Goal: Task Accomplishment & Management: Complete application form

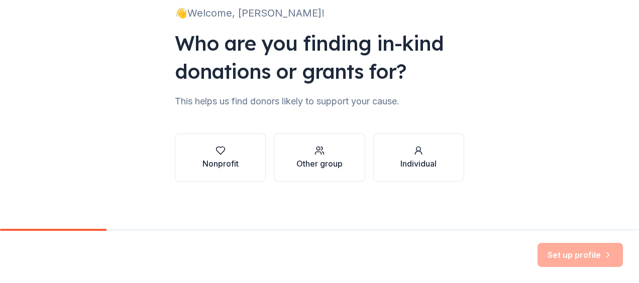
scroll to position [76, 0]
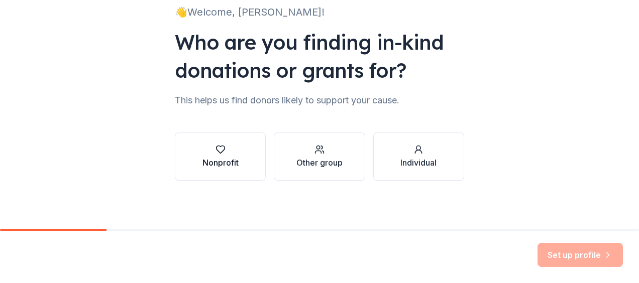
click at [220, 161] on div "Nonprofit" at bounding box center [220, 163] width 36 height 12
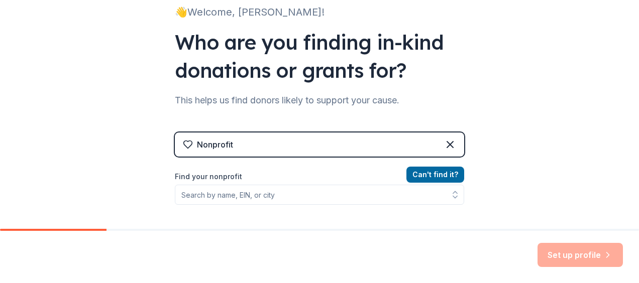
scroll to position [126, 0]
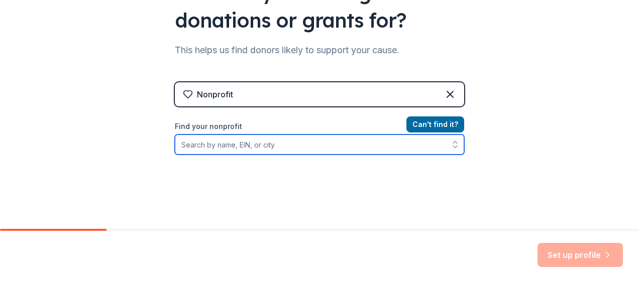
click at [230, 143] on input "Find your nonprofit" at bounding box center [319, 145] width 289 height 20
type input "f"
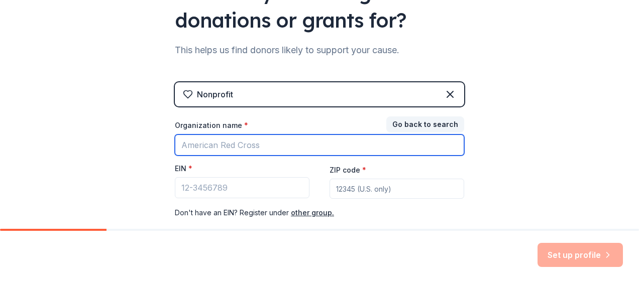
click at [245, 145] on input "Organization name *" at bounding box center [319, 145] width 289 height 21
type input "Foundation for Better Business"
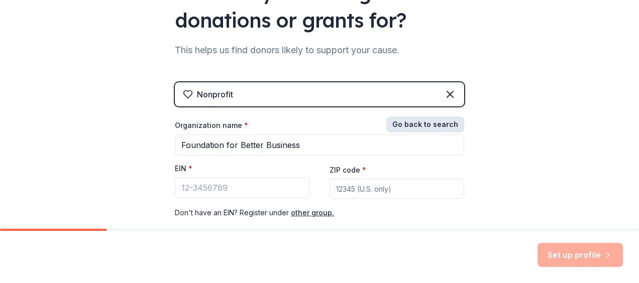
click at [427, 124] on button "Go back to search" at bounding box center [425, 125] width 78 height 16
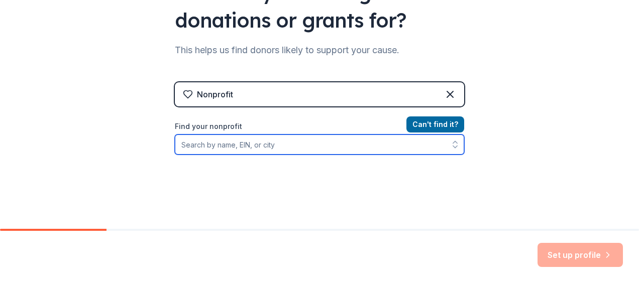
click at [290, 150] on input "Find your nonprofit" at bounding box center [319, 145] width 289 height 20
type input "Foundation for Better Business"
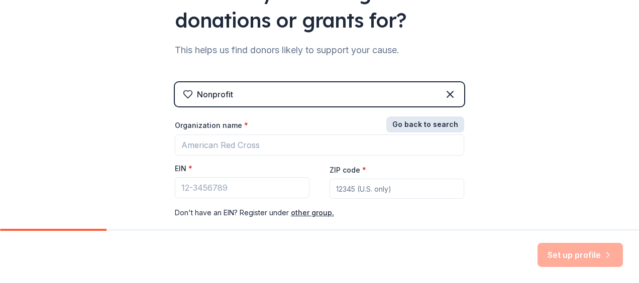
click at [410, 122] on button "Go back to search" at bounding box center [425, 125] width 78 height 16
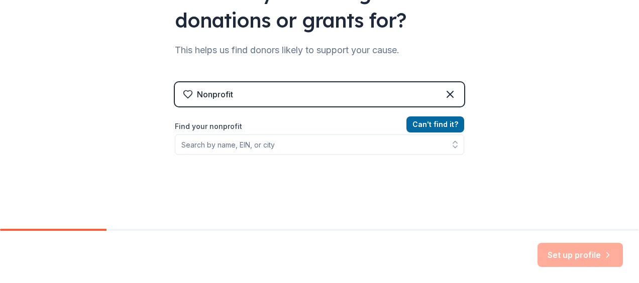
click at [294, 132] on label "Find your nonprofit" at bounding box center [319, 127] width 289 height 12
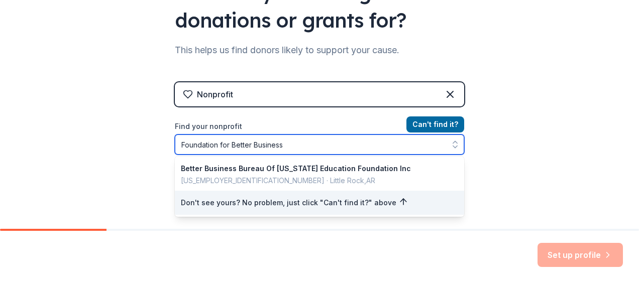
click at [176, 143] on input "Foundation for Better Business" at bounding box center [319, 145] width 289 height 20
click at [383, 144] on input "Better Business Bureau Foundation for Better Business" at bounding box center [319, 145] width 289 height 20
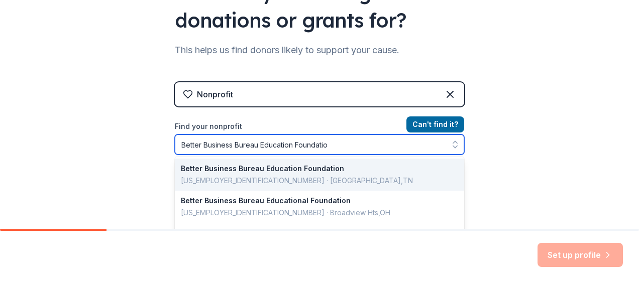
type input "Better Business Bureau Education Foundation"
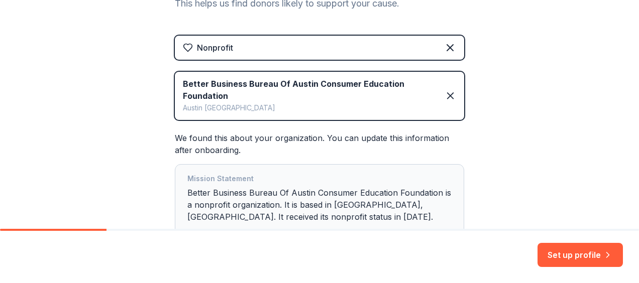
scroll to position [235, 0]
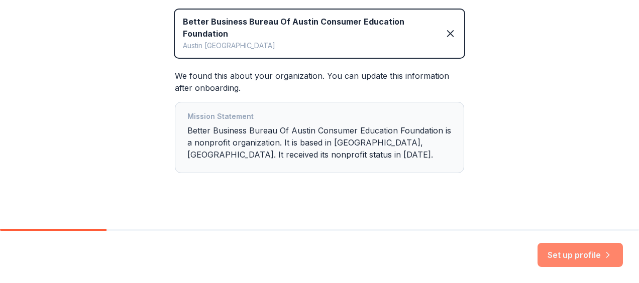
click at [572, 255] on button "Set up profile" at bounding box center [579, 255] width 85 height 24
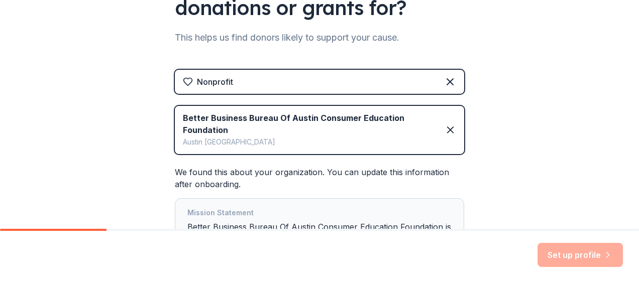
scroll to position [201, 0]
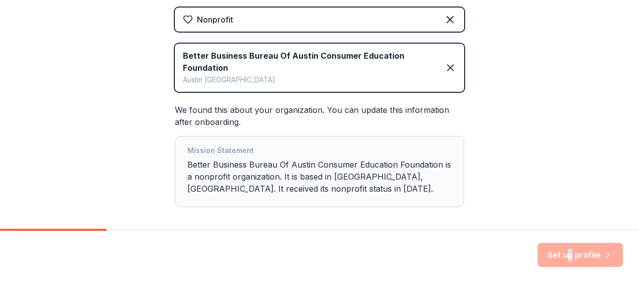
click at [570, 247] on div "Set up profile" at bounding box center [579, 255] width 85 height 24
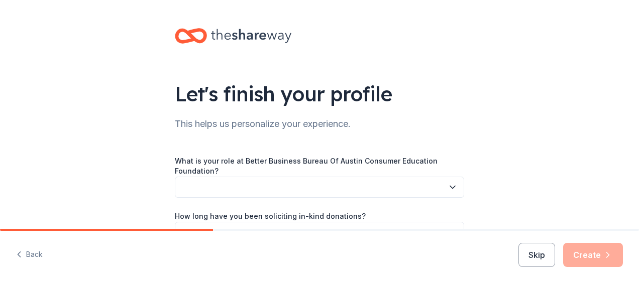
click at [498, 150] on div "Let's finish your profile This helps us personalize your experience. What is yo…" at bounding box center [319, 168] width 639 height 336
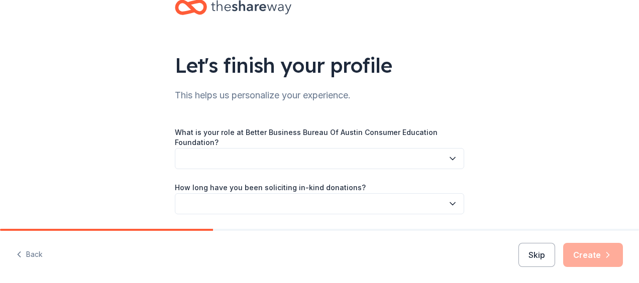
scroll to position [50, 0]
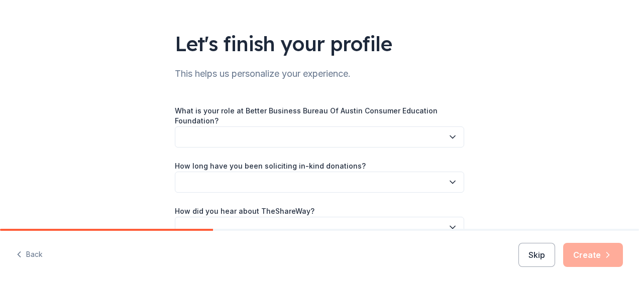
click at [300, 129] on button "button" at bounding box center [319, 137] width 289 height 21
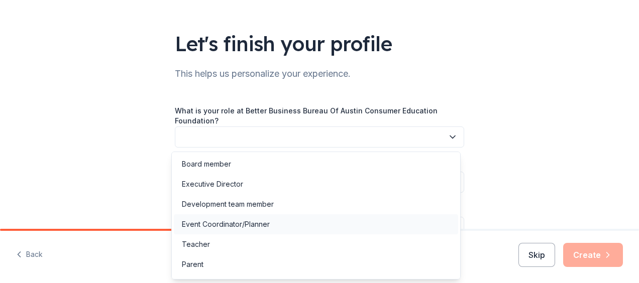
click at [267, 225] on div "Event Coordinator/Planner" at bounding box center [226, 224] width 88 height 12
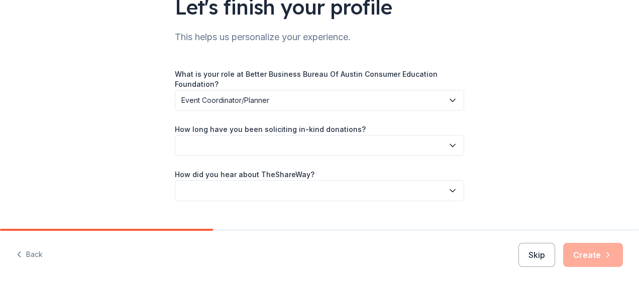
scroll to position [100, 0]
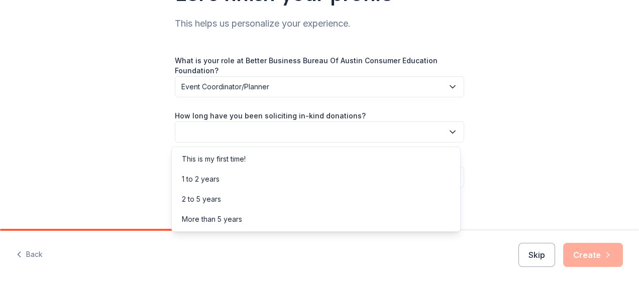
click at [267, 133] on button "button" at bounding box center [319, 132] width 289 height 21
click at [261, 198] on div "2 to 5 years" at bounding box center [316, 199] width 284 height 20
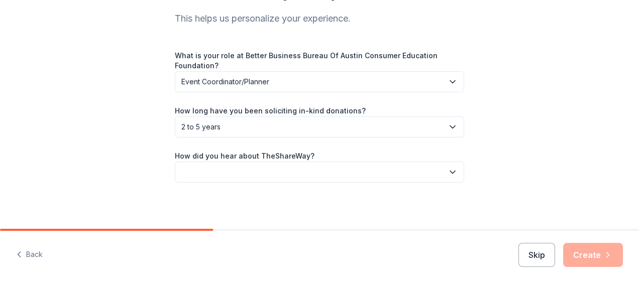
scroll to position [107, 0]
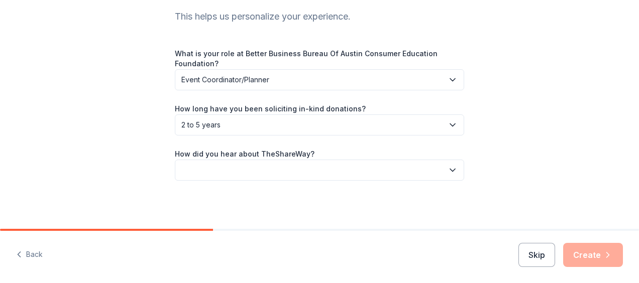
click at [295, 167] on button "button" at bounding box center [319, 170] width 289 height 21
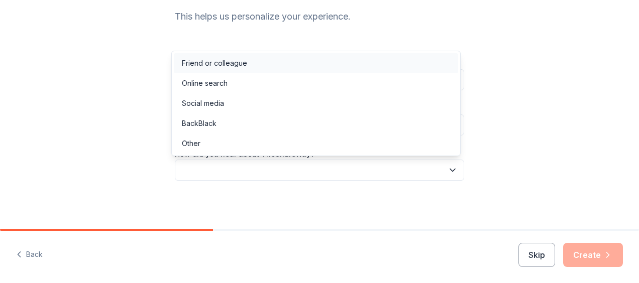
click at [251, 61] on div "Friend or colleague" at bounding box center [316, 63] width 284 height 20
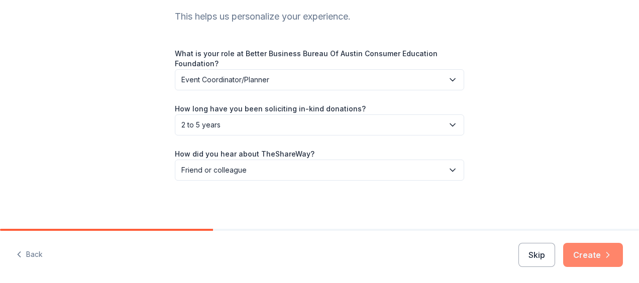
click at [593, 260] on button "Create" at bounding box center [593, 255] width 60 height 24
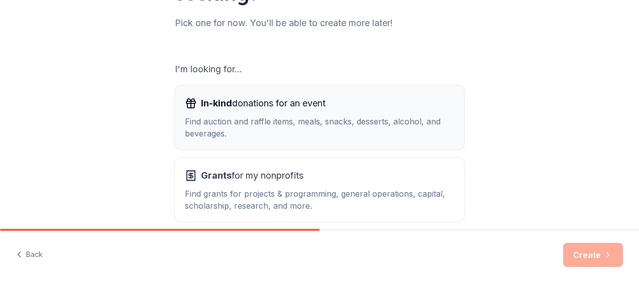
scroll to position [151, 0]
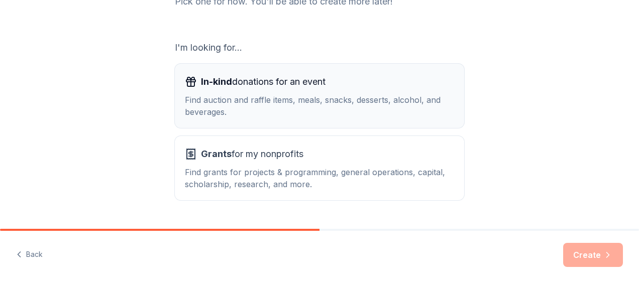
click at [281, 99] on div "Find auction and raffle items, meals, snacks, desserts, alcohol, and beverages." at bounding box center [319, 106] width 269 height 24
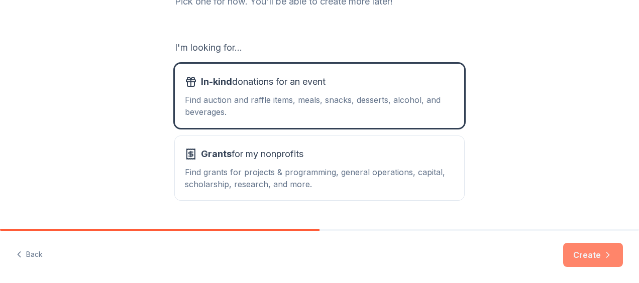
click at [595, 259] on button "Create" at bounding box center [593, 255] width 60 height 24
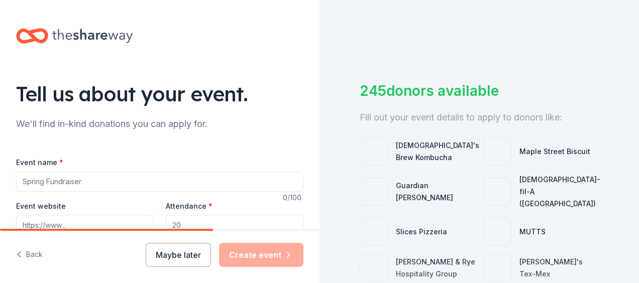
scroll to position [100, 0]
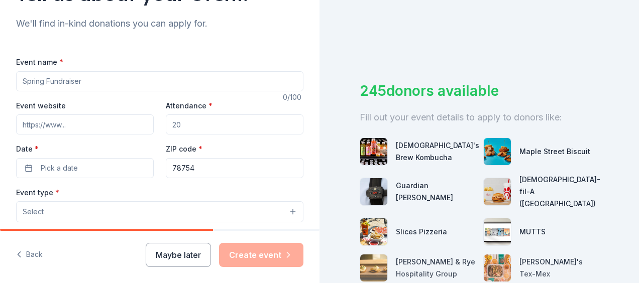
click at [92, 83] on input "Event name *" at bounding box center [159, 81] width 287 height 20
type input "BBB Topgolf Austin Tournament"
click at [62, 121] on input "Event website" at bounding box center [85, 125] width 138 height 20
click at [34, 114] on div "Event website" at bounding box center [85, 117] width 138 height 36
click at [47, 124] on input "Event website" at bounding box center [85, 125] width 138 height 20
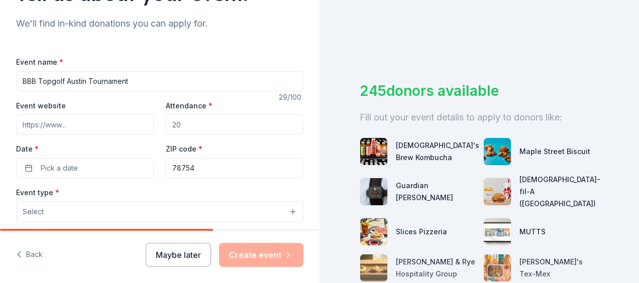
paste input "https://www.eventzilla.net/e/2025-bbb-topgolf-tournament-austin-2138652795"
type input "https://www.eventzilla.net/e/2025-bbb-topgolf-tournament-austin-2138652795"
click at [198, 123] on input "Attendance *" at bounding box center [235, 125] width 138 height 20
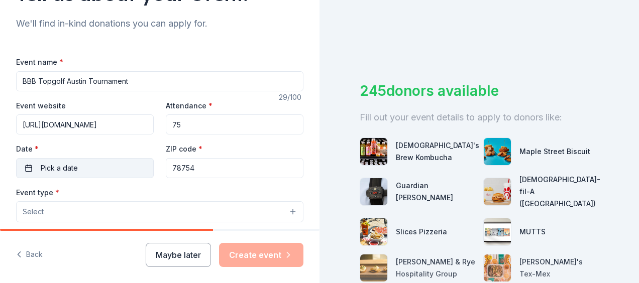
type input "75"
click at [89, 166] on button "Pick a date" at bounding box center [85, 168] width 138 height 20
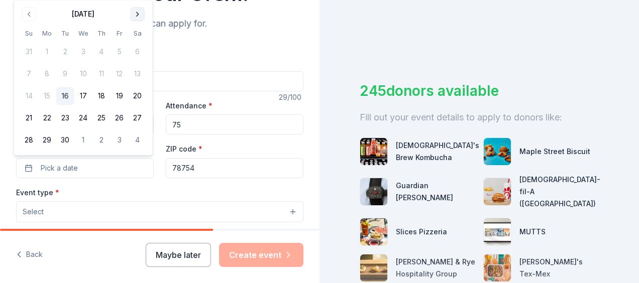
click at [139, 11] on button "Go to next month" at bounding box center [138, 14] width 14 height 14
click at [101, 94] on button "16" at bounding box center [101, 96] width 18 height 18
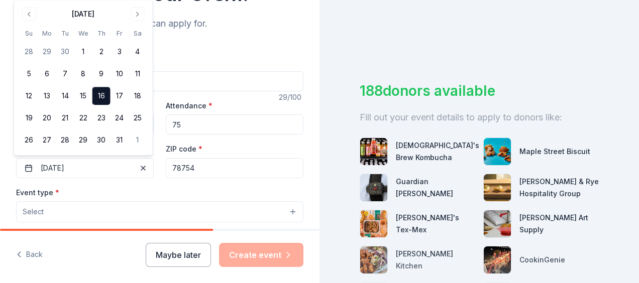
click at [138, 180] on div "Event name * BBB Topgolf Austin Tournament 29 /100 Event website https://www.ev…" at bounding box center [159, 288] width 287 height 464
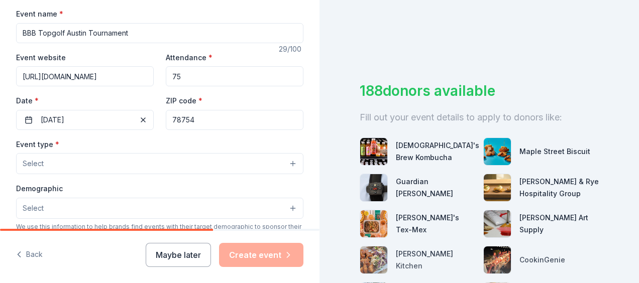
scroll to position [201, 0]
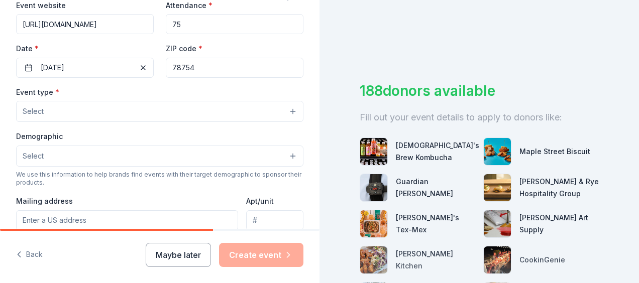
click at [56, 108] on button "Select" at bounding box center [159, 111] width 287 height 21
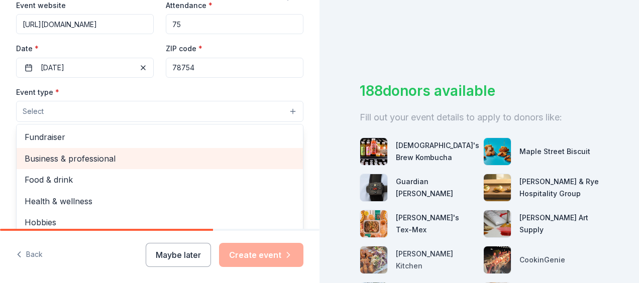
click at [112, 157] on span "Business & professional" at bounding box center [160, 158] width 270 height 13
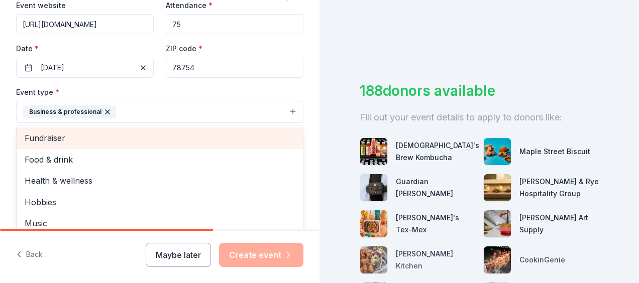
click at [135, 137] on span "Fundraiser" at bounding box center [160, 138] width 270 height 13
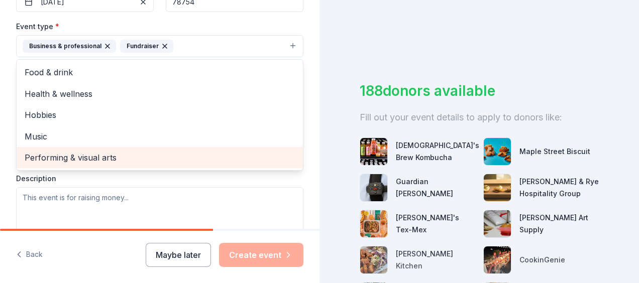
scroll to position [251, 0]
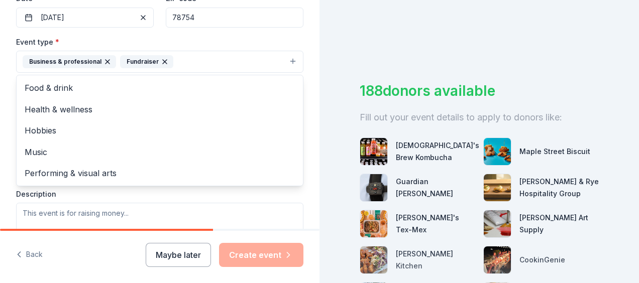
click at [69, 197] on div "Event type * Business & professional Fundraiser Food & drink Health & wellness …" at bounding box center [159, 142] width 287 height 212
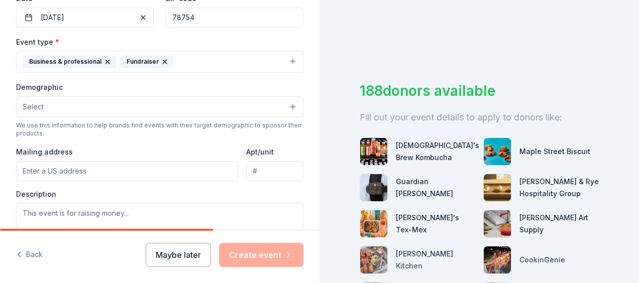
click at [65, 108] on button "Select" at bounding box center [159, 106] width 287 height 21
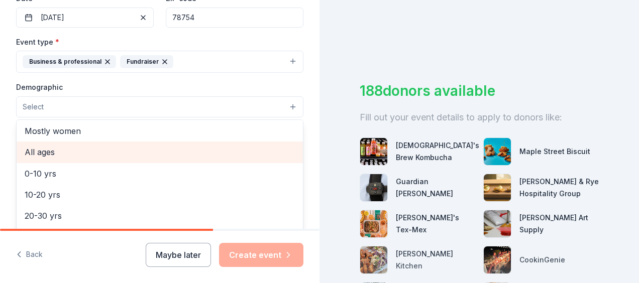
scroll to position [0, 0]
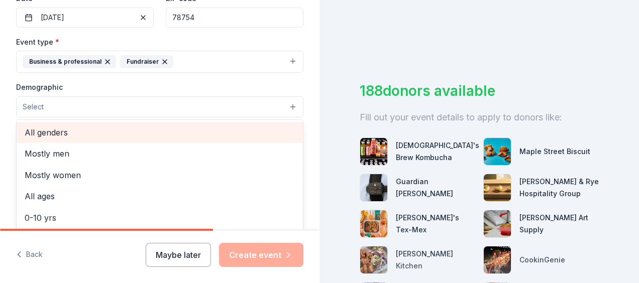
click at [82, 127] on span "All genders" at bounding box center [160, 132] width 270 height 13
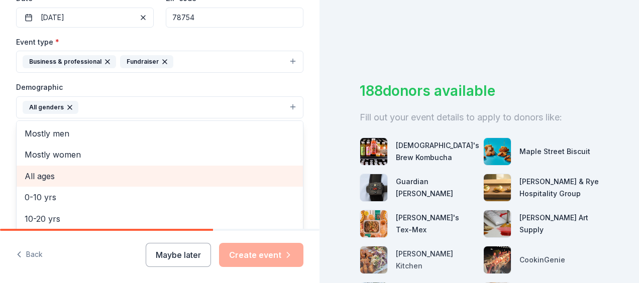
click at [88, 177] on span "All ages" at bounding box center [160, 176] width 270 height 13
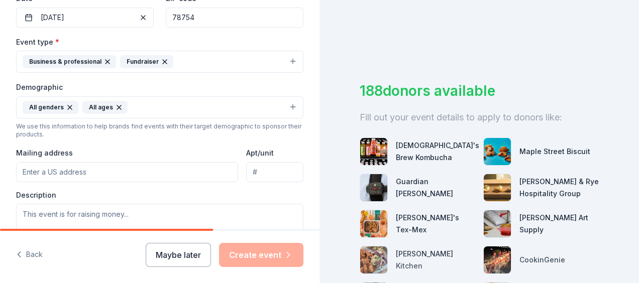
click at [119, 103] on icon "button" at bounding box center [119, 107] width 8 height 8
click at [101, 111] on button "All genders" at bounding box center [159, 107] width 287 height 22
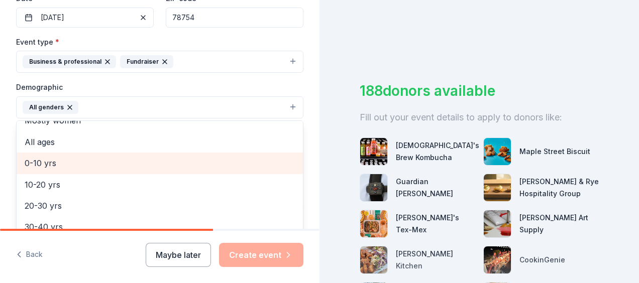
scroll to position [50, 0]
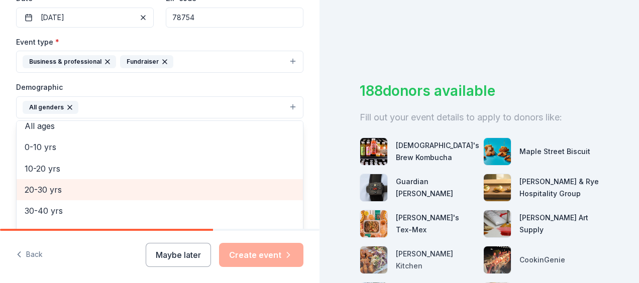
click at [116, 188] on span "20-30 yrs" at bounding box center [160, 189] width 270 height 13
click at [108, 192] on span "30-40 yrs" at bounding box center [160, 189] width 270 height 13
click at [108, 192] on span "40-50 yrs" at bounding box center [160, 189] width 270 height 13
click at [108, 192] on span "50-60 yrs" at bounding box center [160, 189] width 270 height 13
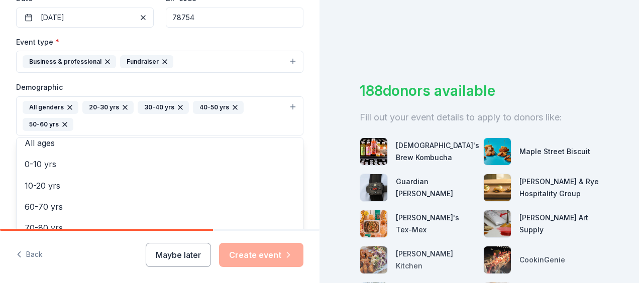
click at [308, 74] on div "Tell us about your event. We'll find in-kind donations you can apply for. Event…" at bounding box center [159, 93] width 319 height 688
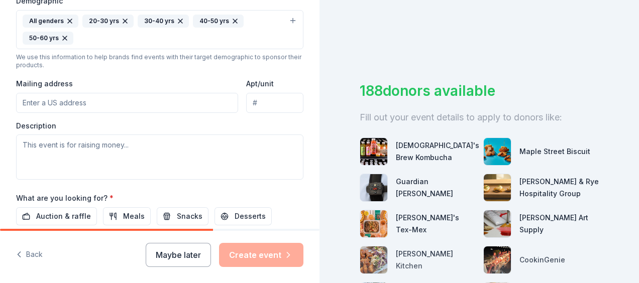
scroll to position [352, 0]
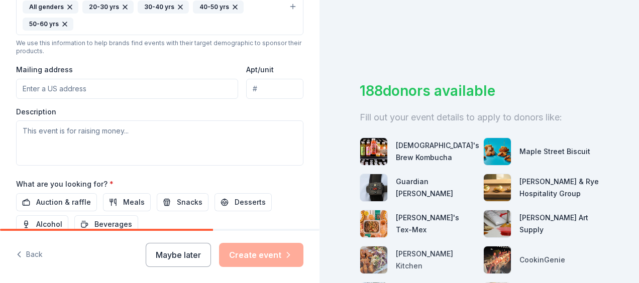
click at [71, 84] on input "Mailing address" at bounding box center [127, 89] width 222 height 20
type input "1805 Rutherford Lane, Austin, TX, 78754"
click at [271, 84] on input "Apt/unit" at bounding box center [274, 89] width 57 height 20
type input "1"
type input "S"
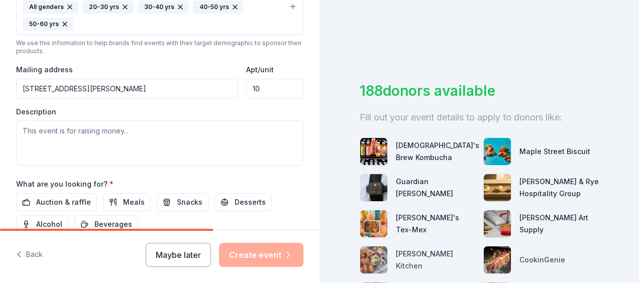
type input "1"
type input "Suite 100"
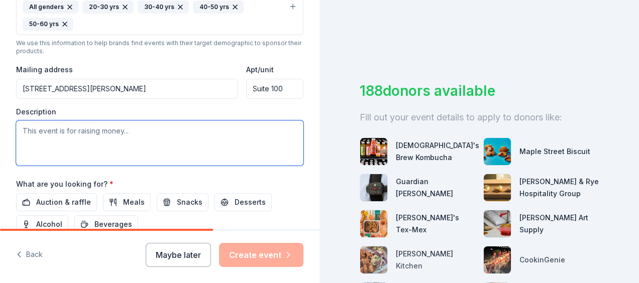
click at [90, 133] on textarea at bounding box center [159, 143] width 287 height 45
paste textarea "BBB in partnership with Debt Redemption is holding our annual BBB Austin Topgol…"
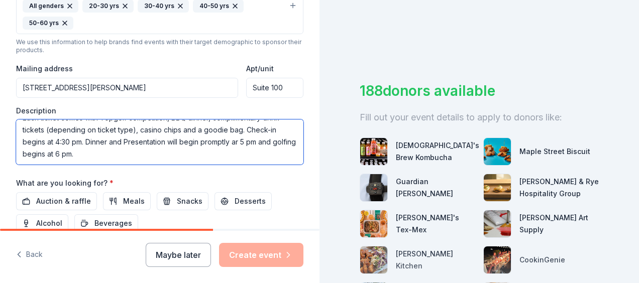
scroll to position [402, 0]
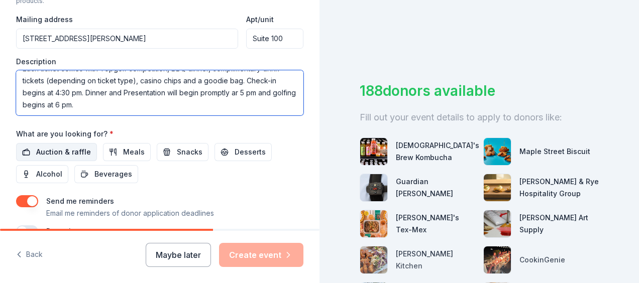
type textarea "BBB in partnership with Debt Redemption is holding our annual BBB Austin Topgol…"
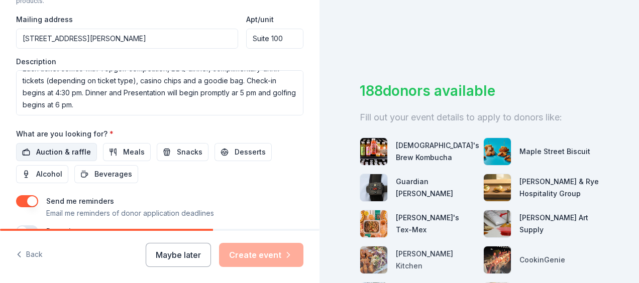
click at [83, 148] on span "Auction & raffle" at bounding box center [63, 152] width 55 height 12
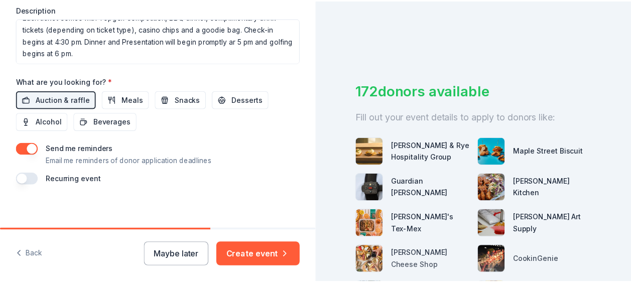
scroll to position [455, 0]
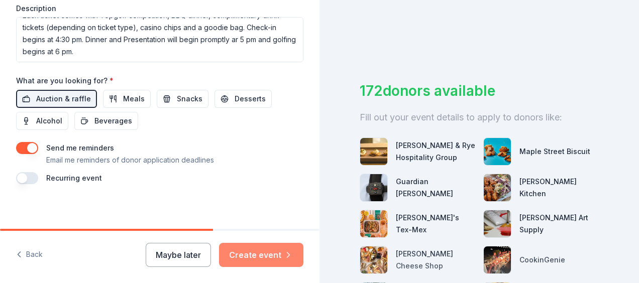
click at [259, 255] on button "Create event" at bounding box center [261, 255] width 84 height 24
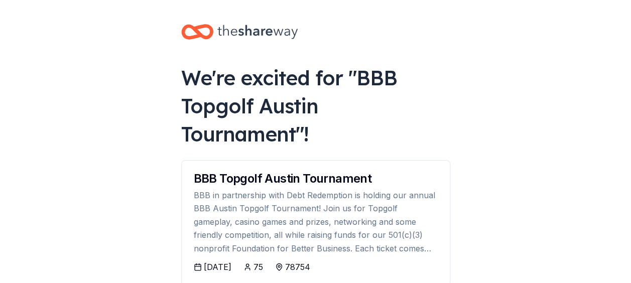
scroll to position [61, 0]
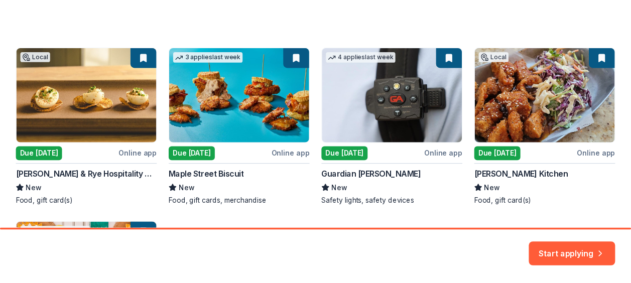
scroll to position [7, 0]
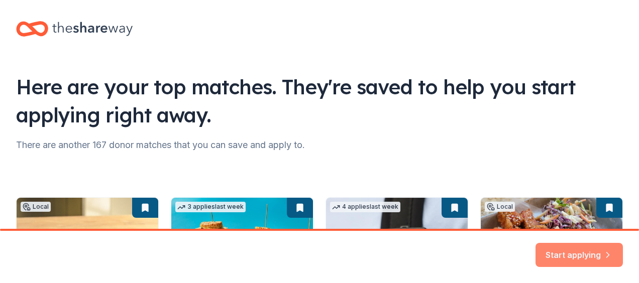
click at [579, 250] on button "Start applying" at bounding box center [578, 250] width 87 height 24
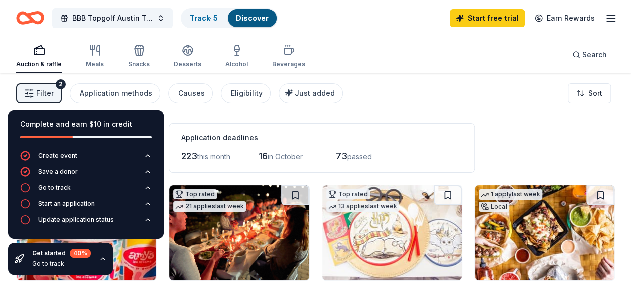
click at [100, 259] on icon "button" at bounding box center [103, 259] width 8 height 8
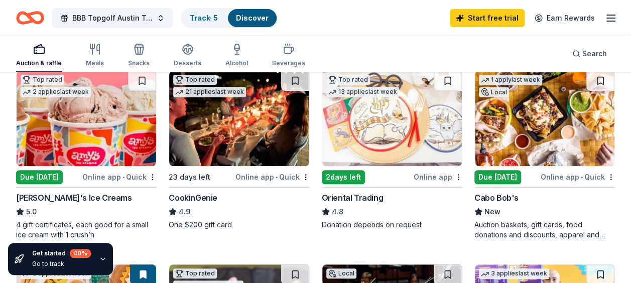
scroll to position [100, 0]
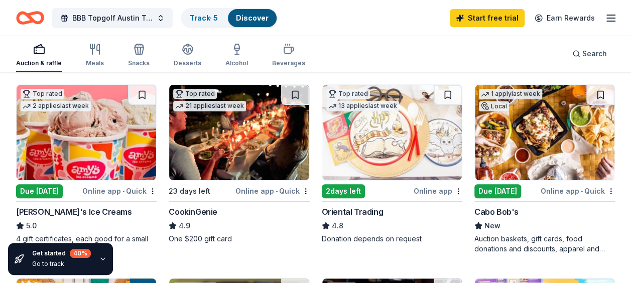
click at [95, 133] on img at bounding box center [87, 132] width 140 height 95
click at [502, 190] on div "Due [DATE]" at bounding box center [498, 191] width 47 height 14
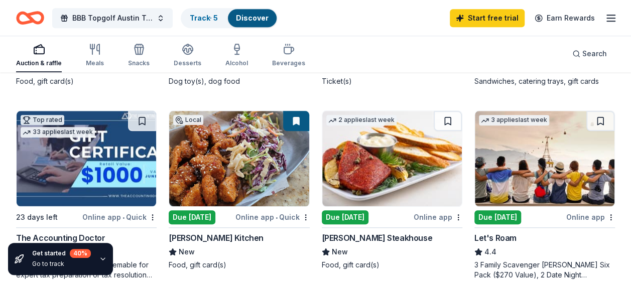
scroll to position [301, 0]
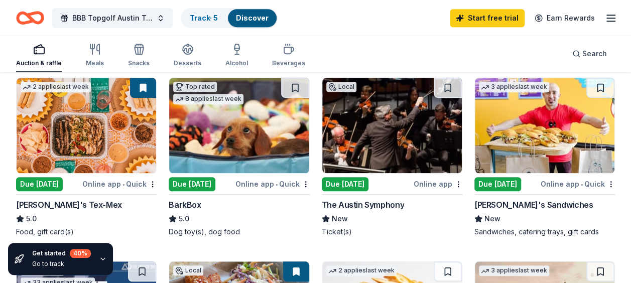
click at [127, 135] on img at bounding box center [87, 125] width 140 height 95
click at [351, 182] on div "Due [DATE]" at bounding box center [345, 184] width 47 height 14
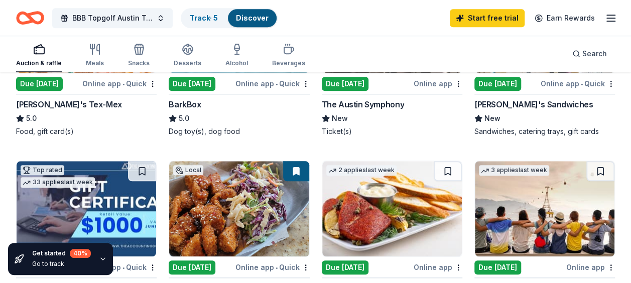
scroll to position [502, 0]
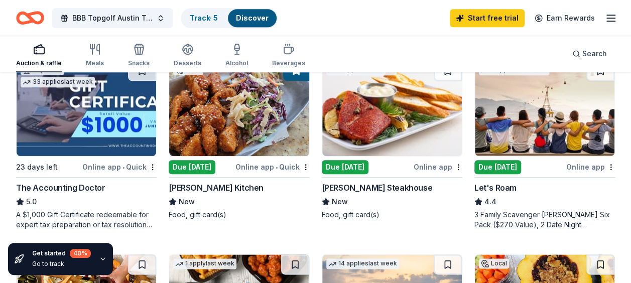
click at [389, 119] on img at bounding box center [392, 108] width 140 height 95
click at [260, 125] on img at bounding box center [239, 108] width 140 height 95
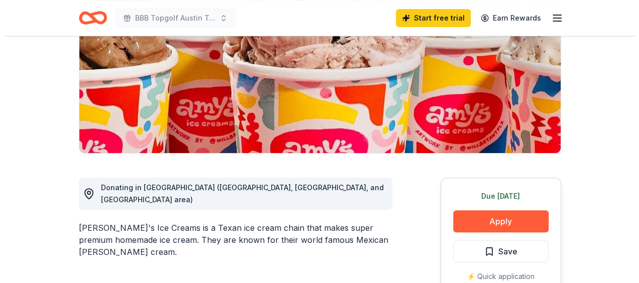
scroll to position [201, 0]
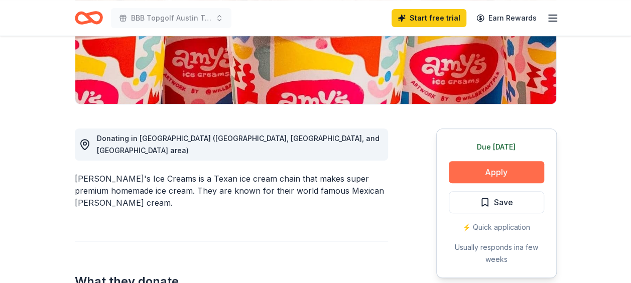
click at [485, 172] on button "Apply" at bounding box center [496, 172] width 95 height 22
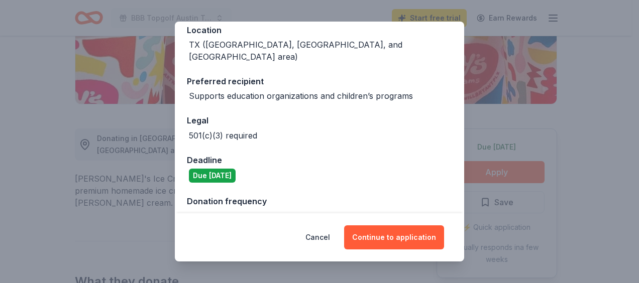
scroll to position [128, 0]
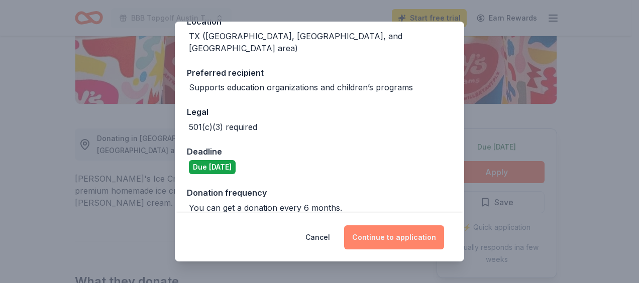
click at [398, 233] on button "Continue to application" at bounding box center [394, 237] width 100 height 24
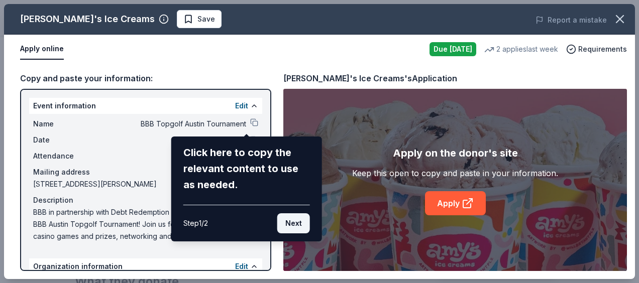
click at [291, 218] on button "Next" at bounding box center [293, 223] width 33 height 20
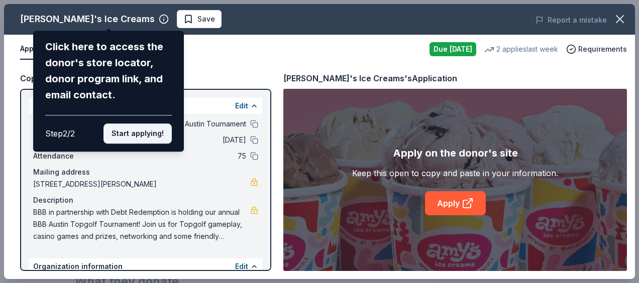
click at [150, 137] on button "Start applying!" at bounding box center [137, 134] width 68 height 20
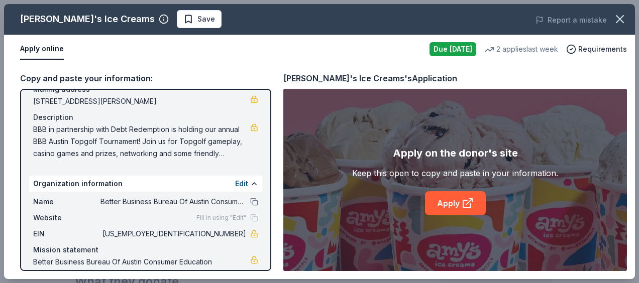
scroll to position [117, 0]
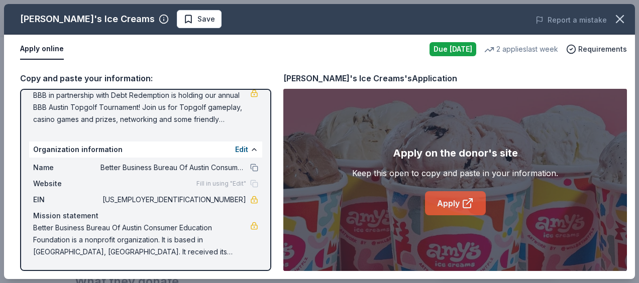
click at [434, 198] on link "Apply" at bounding box center [455, 203] width 61 height 24
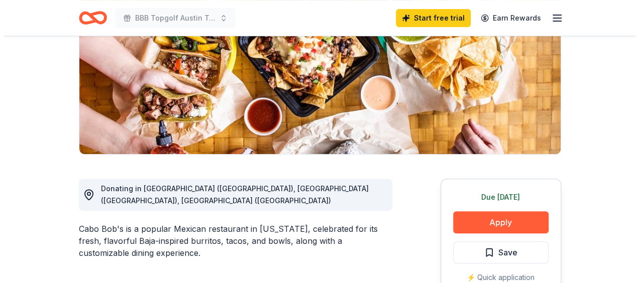
scroll to position [201, 0]
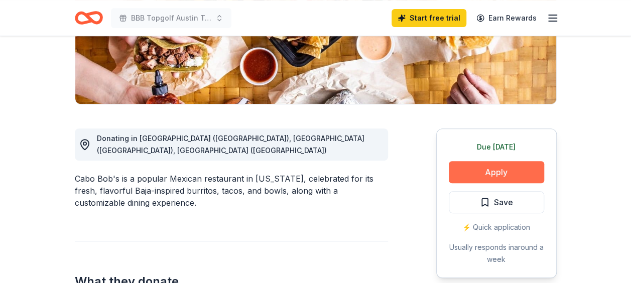
click at [478, 171] on button "Apply" at bounding box center [496, 172] width 95 height 22
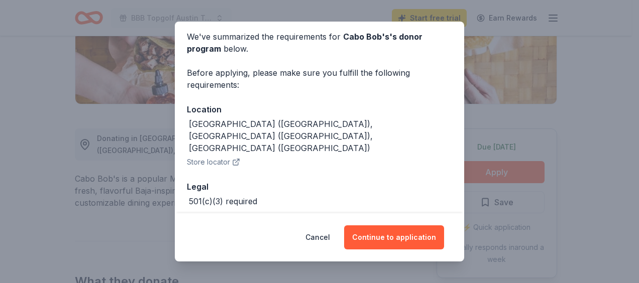
scroll to position [63, 0]
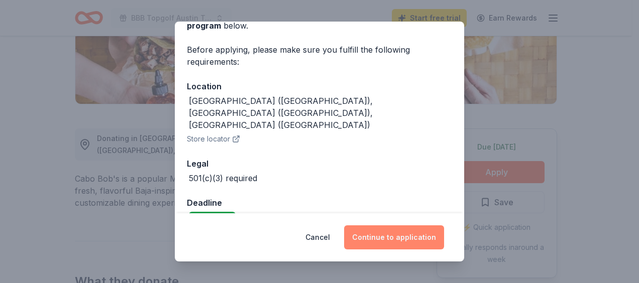
click at [408, 233] on button "Continue to application" at bounding box center [394, 237] width 100 height 24
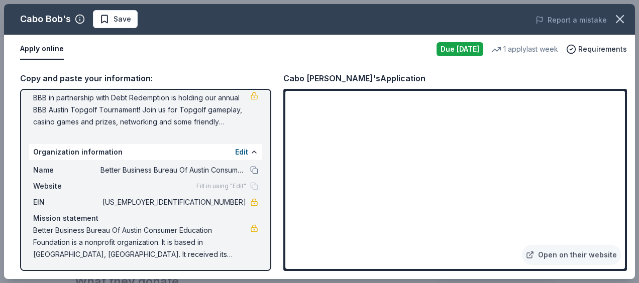
scroll to position [117, 0]
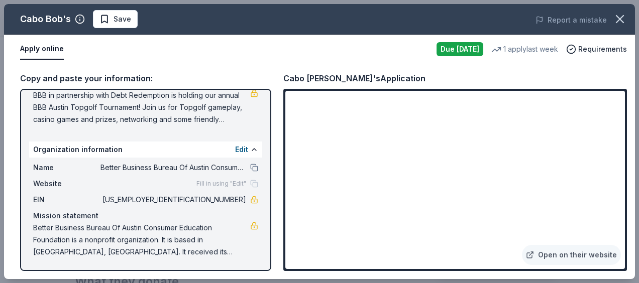
drag, startPoint x: 235, startPoint y: 258, endPoint x: 70, endPoint y: 208, distance: 171.9
click at [70, 208] on div "Name Better Business Bureau Of Austin Consumer Education Foundation Website Fil…" at bounding box center [145, 210] width 233 height 104
click at [86, 75] on div "Copy and paste your information:" at bounding box center [145, 78] width 251 height 13
drag, startPoint x: 224, startPoint y: 130, endPoint x: 130, endPoint y: 95, distance: 100.6
click at [129, 95] on div "Event information Edit Name BBB Topgolf Austin Tournament Date 10/16/25 Attenda…" at bounding box center [145, 180] width 251 height 182
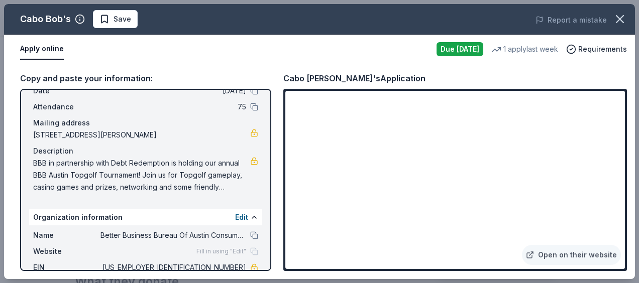
scroll to position [0, 0]
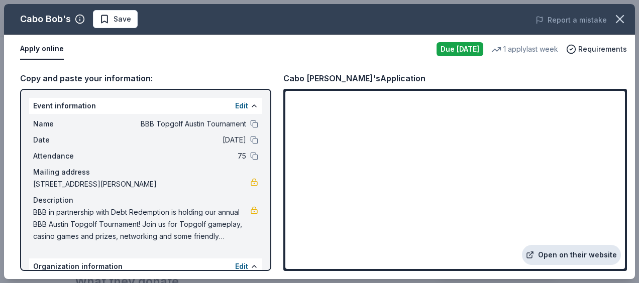
click at [574, 258] on link "Open on their website" at bounding box center [571, 255] width 99 height 20
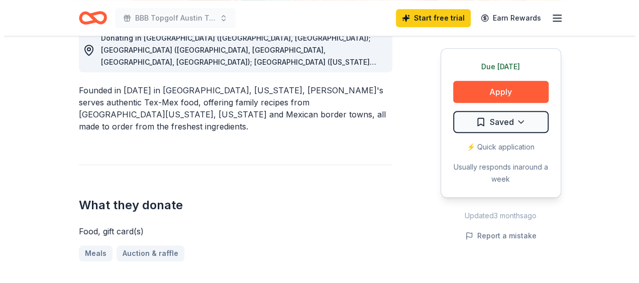
scroll to position [251, 0]
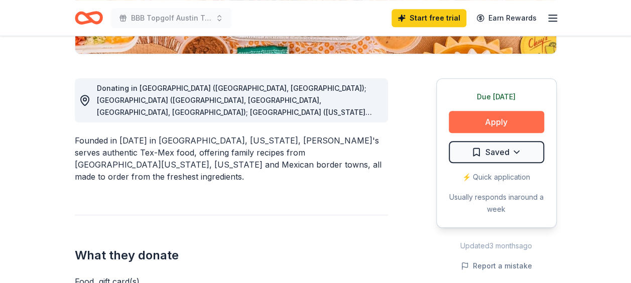
click at [502, 126] on button "Apply" at bounding box center [496, 122] width 95 height 22
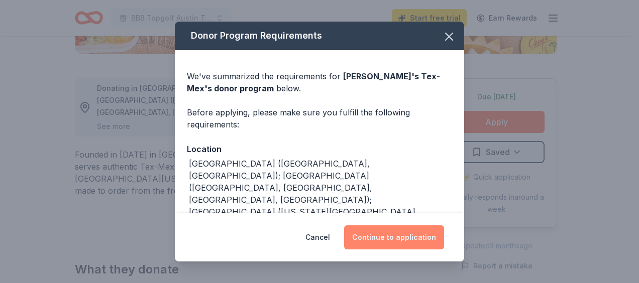
click at [395, 238] on button "Continue to application" at bounding box center [394, 237] width 100 height 24
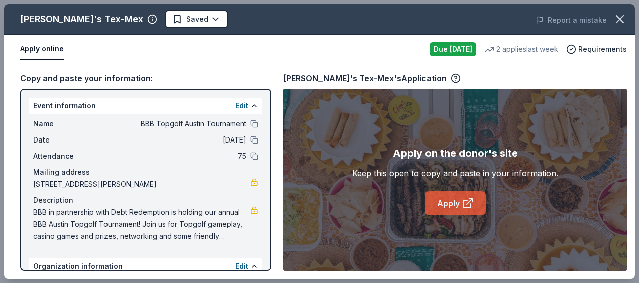
click at [454, 208] on link "Apply" at bounding box center [455, 203] width 61 height 24
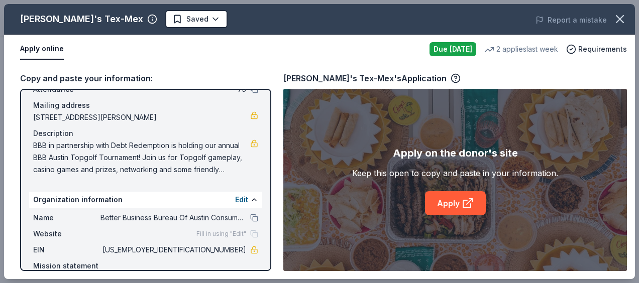
scroll to position [117, 0]
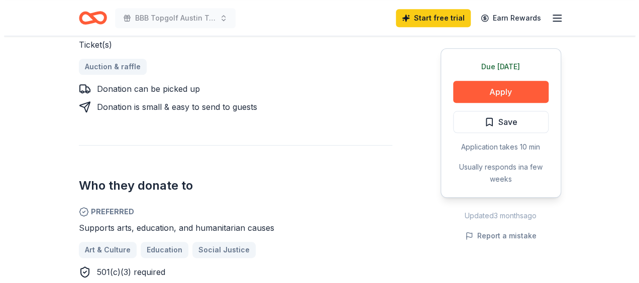
scroll to position [251, 0]
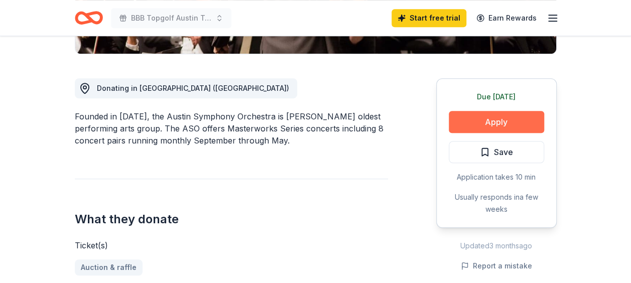
click at [503, 119] on button "Apply" at bounding box center [496, 122] width 95 height 22
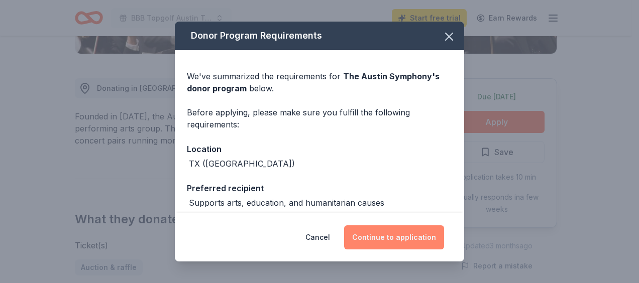
click at [409, 237] on button "Continue to application" at bounding box center [394, 237] width 100 height 24
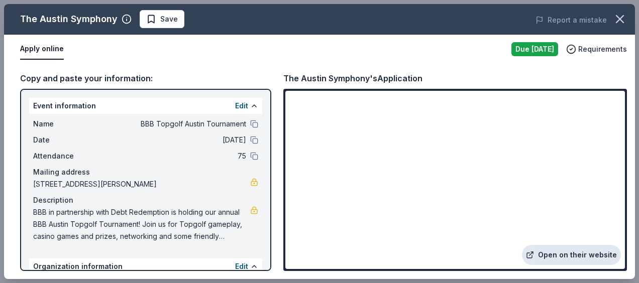
click at [562, 258] on link "Open on their website" at bounding box center [571, 255] width 99 height 20
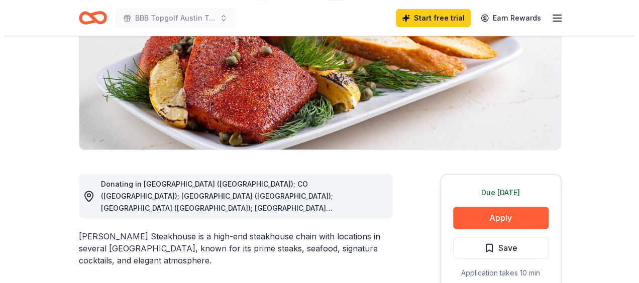
scroll to position [201, 0]
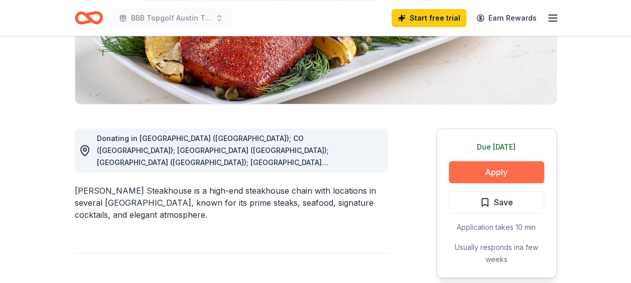
click at [487, 172] on button "Apply" at bounding box center [496, 172] width 95 height 22
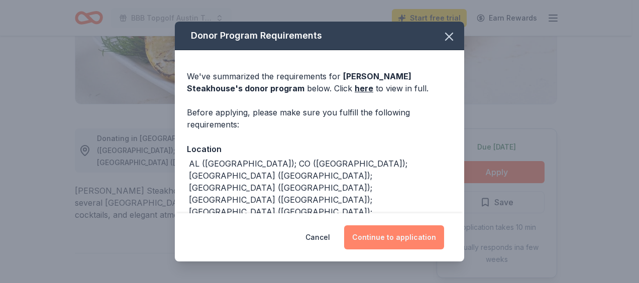
click at [419, 236] on button "Continue to application" at bounding box center [394, 237] width 100 height 24
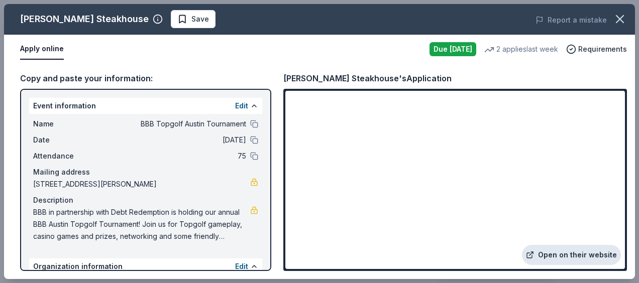
click at [572, 255] on link "Open on their website" at bounding box center [571, 255] width 99 height 20
